Goal: Information Seeking & Learning: Stay updated

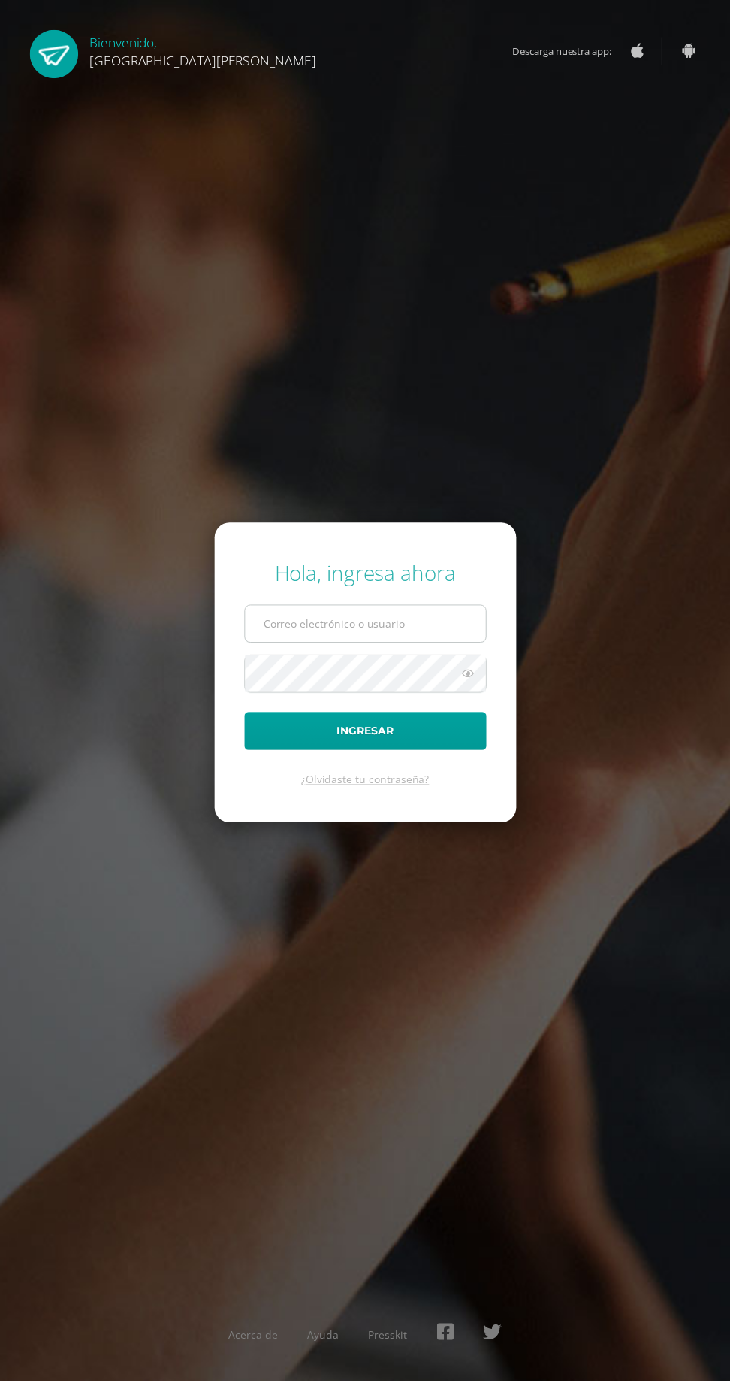
click at [443, 647] on input "text" at bounding box center [368, 628] width 243 height 37
type input "20180082@fatima.edu.gt"
click at [247, 718] on button "Ingresar" at bounding box center [369, 737] width 244 height 38
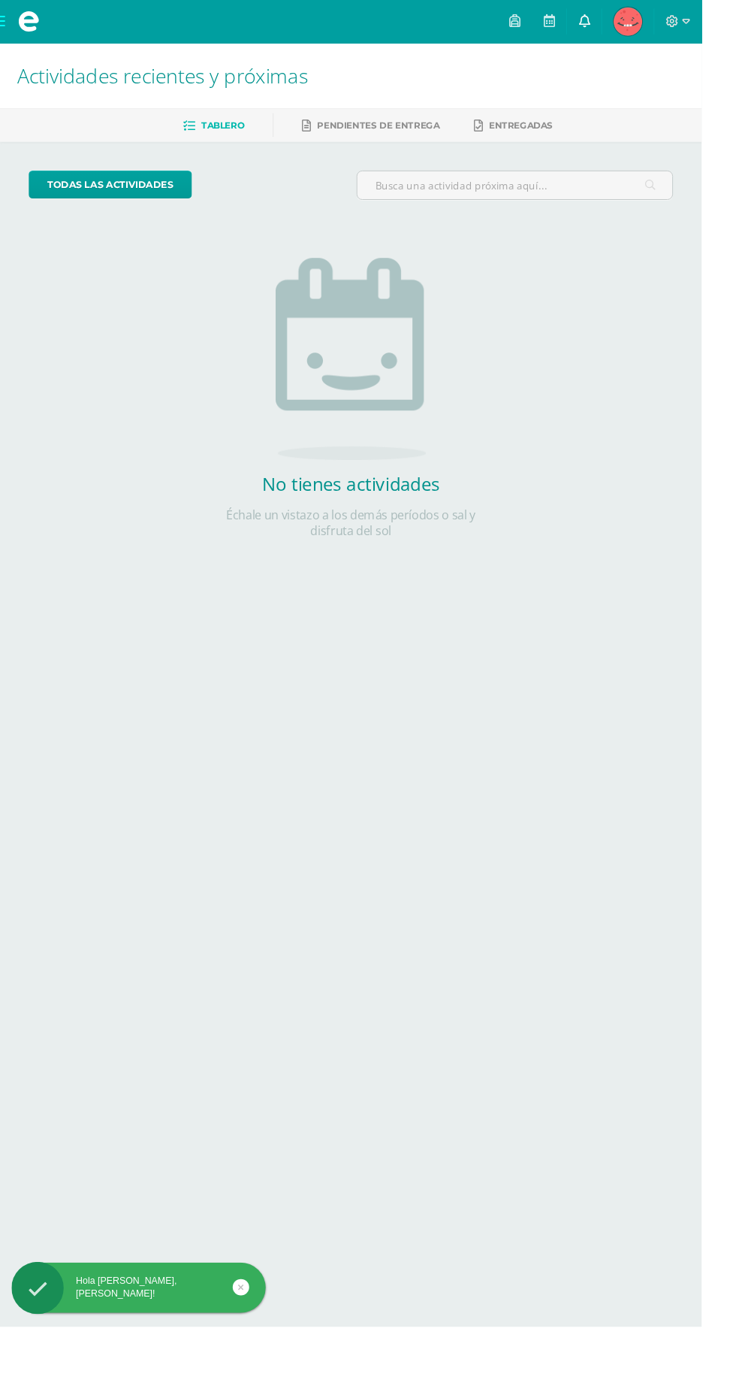
click at [631, 41] on link at bounding box center [613, 22] width 36 height 45
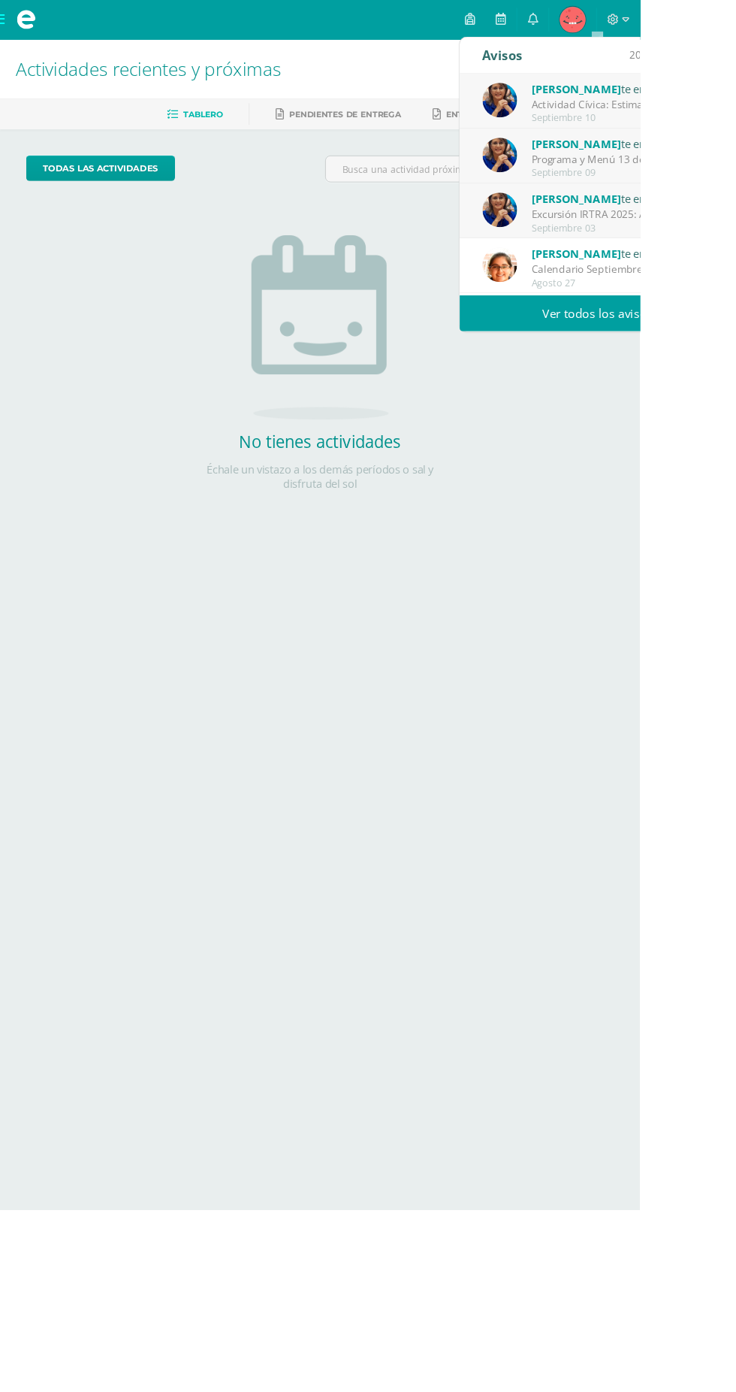
click at [736, 136] on div "Septiembre 10" at bounding box center [716, 136] width 209 height 13
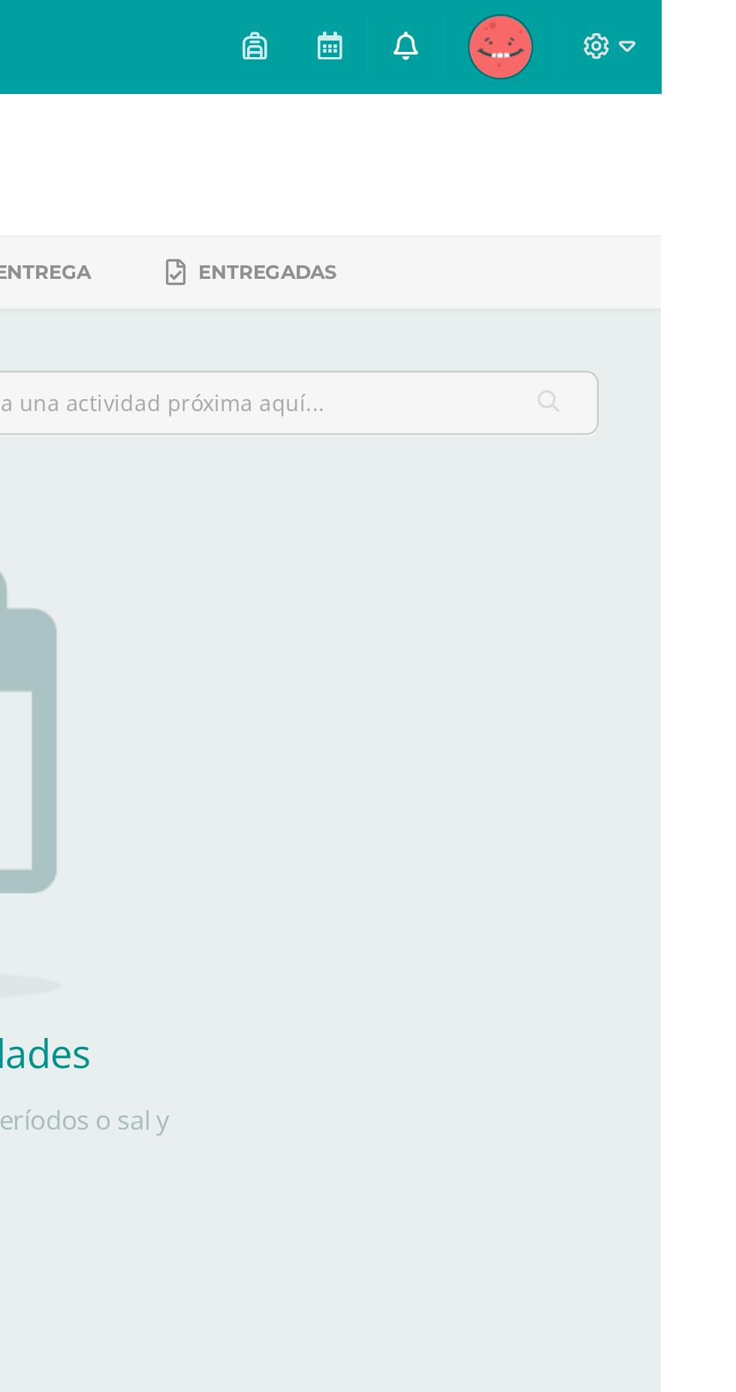
click at [619, 23] on icon at bounding box center [613, 22] width 12 height 14
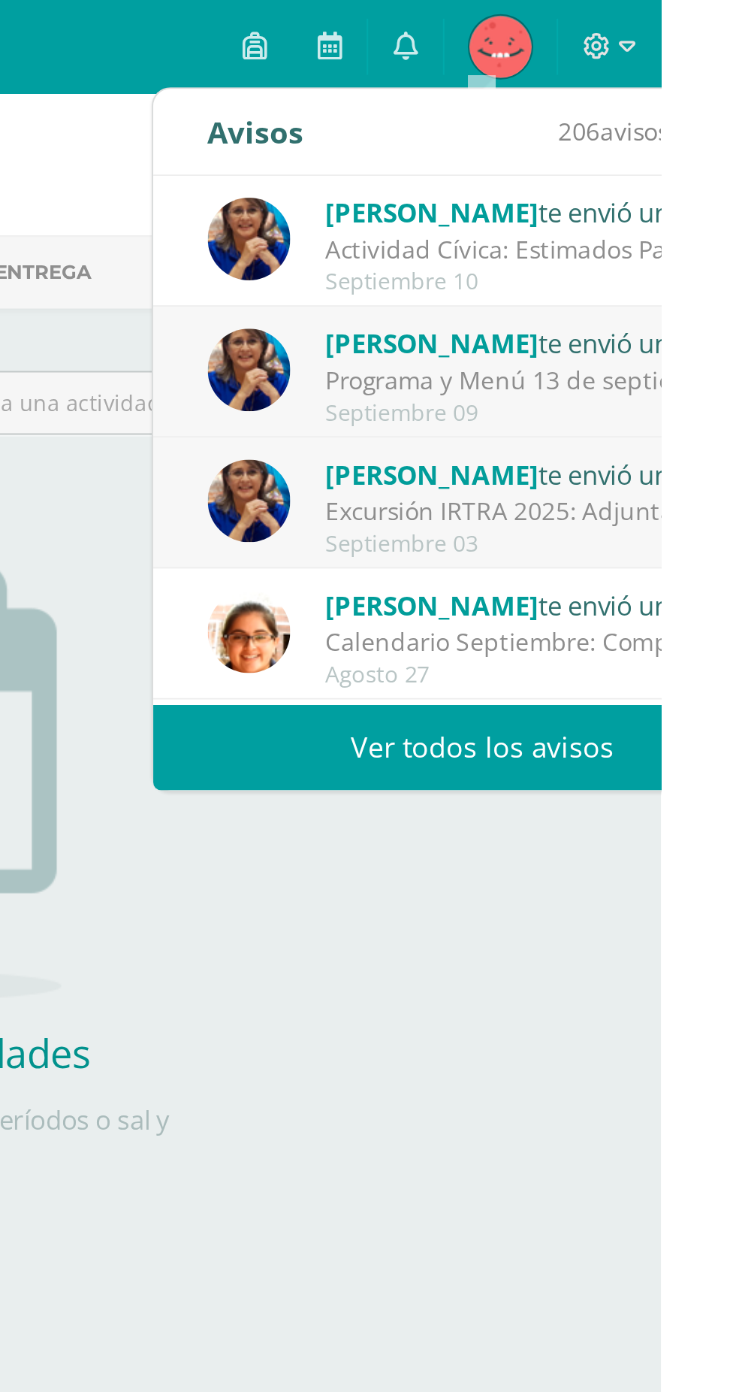
click at [669, 124] on div "Actividad Cívica: Estimados Padres de Familia: Deseamos que la paz y amor de la…" at bounding box center [678, 120] width 209 height 17
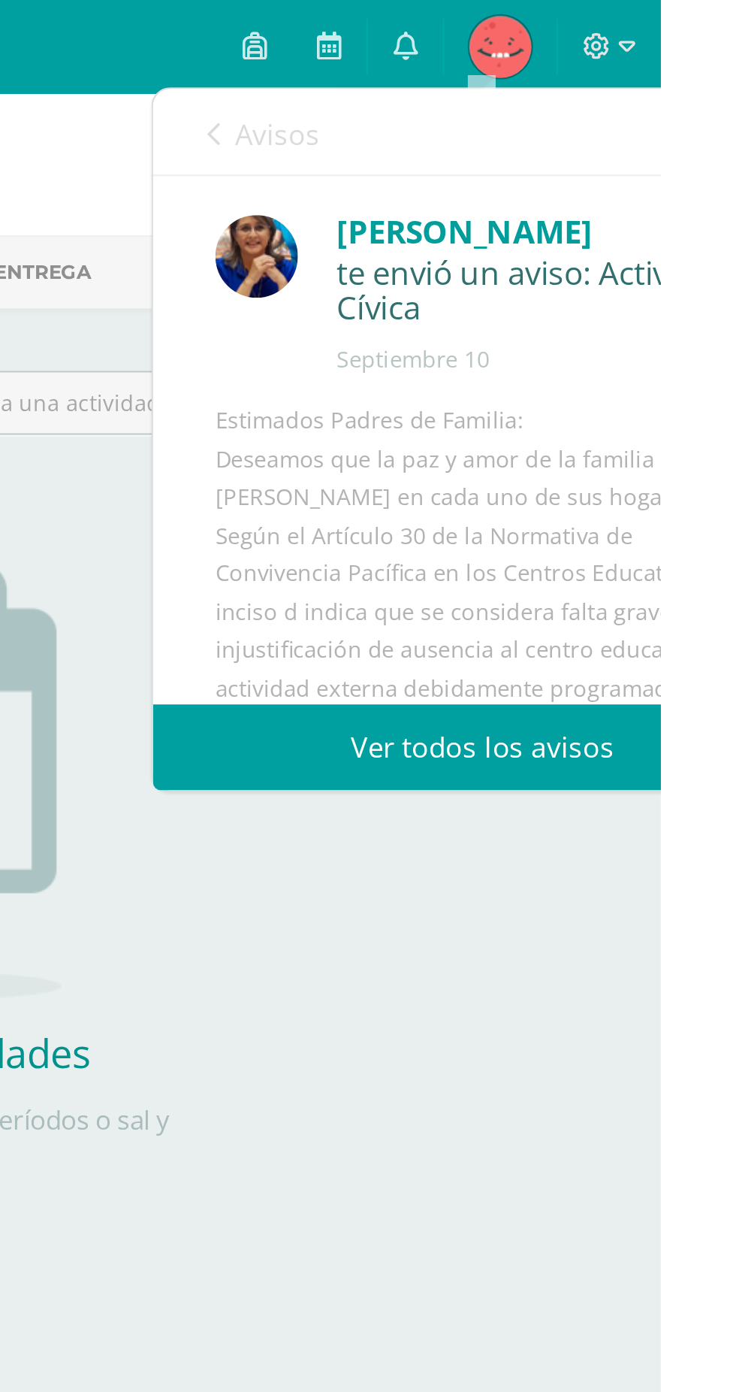
click at [521, 67] on icon at bounding box center [521, 65] width 6 height 12
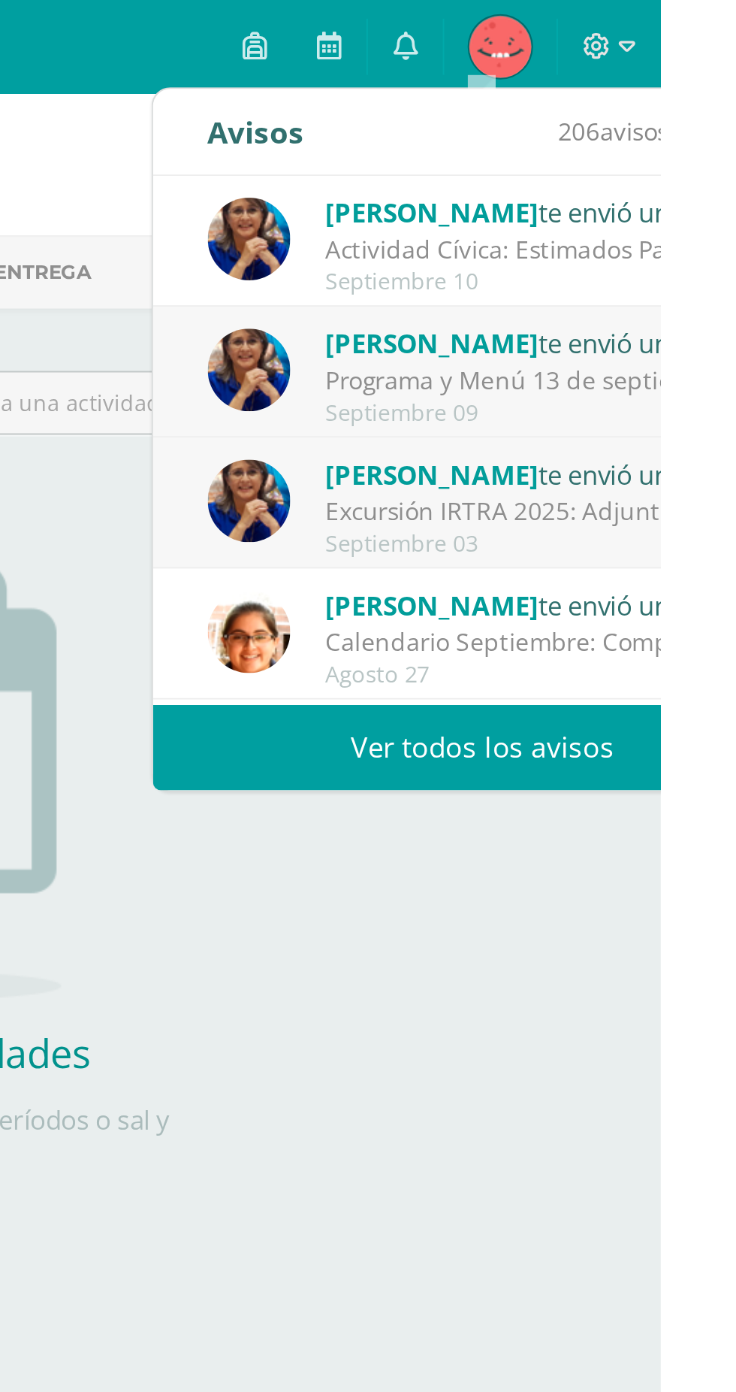
click at [736, 191] on div "Programa y Menú 13 de septiembre: Estimados Padres de Familia: enviamos adjunto…" at bounding box center [678, 183] width 209 height 17
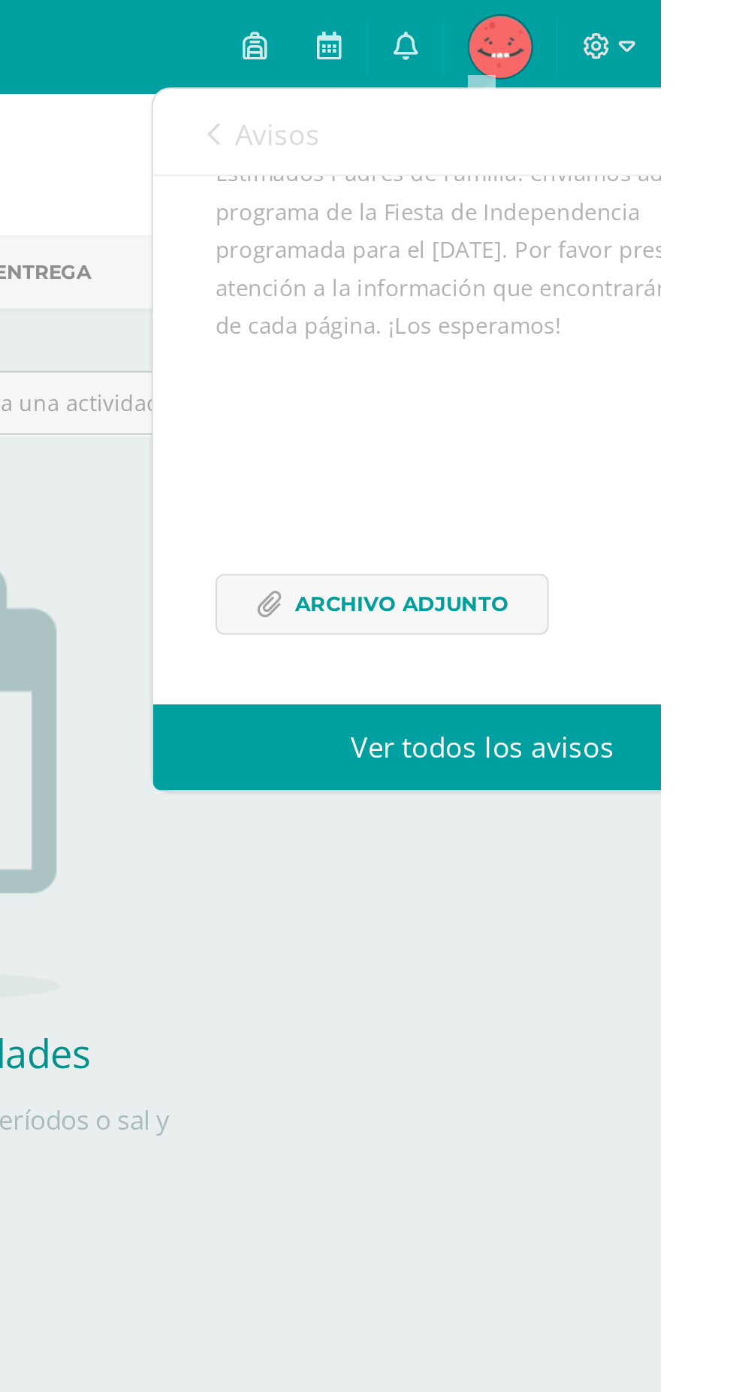
scroll to position [156, 0]
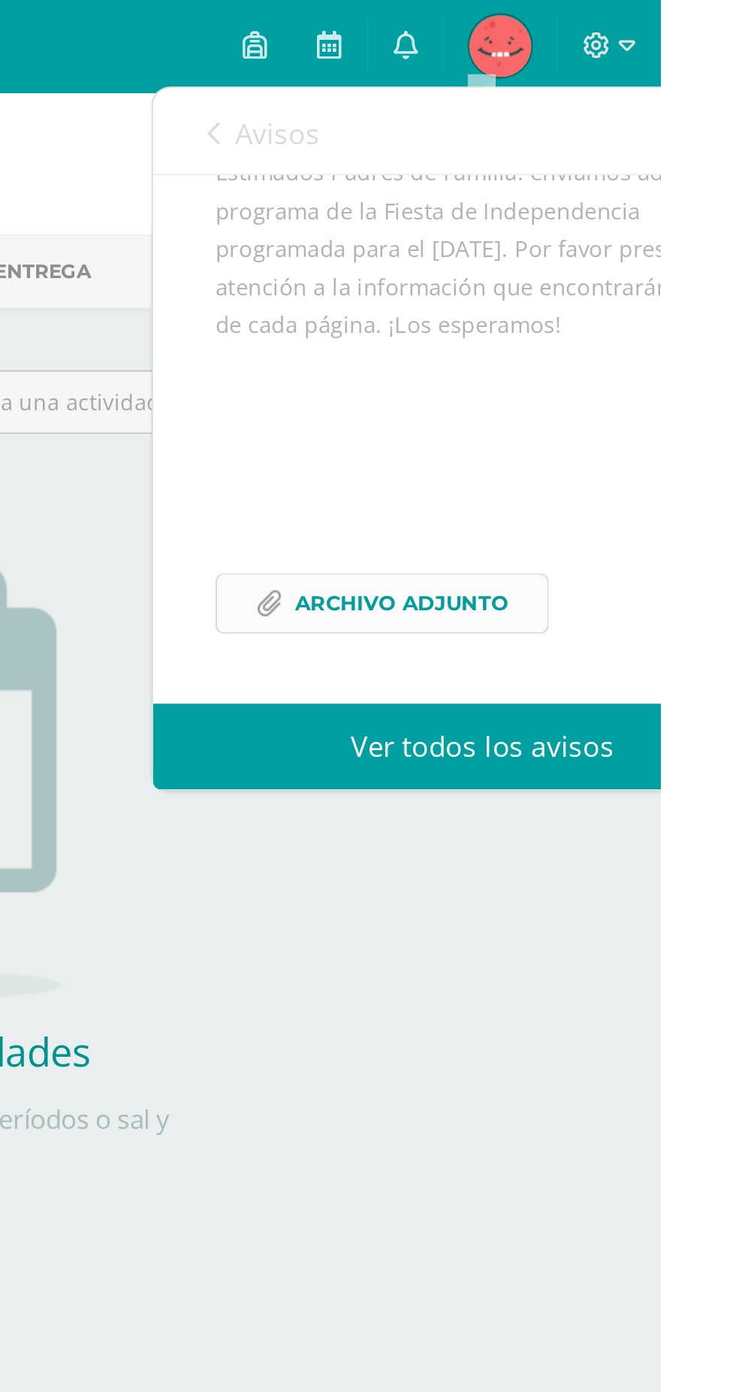
click at [650, 301] on span "Archivo Adjunto" at bounding box center [611, 291] width 103 height 28
